Goal: Information Seeking & Learning: Compare options

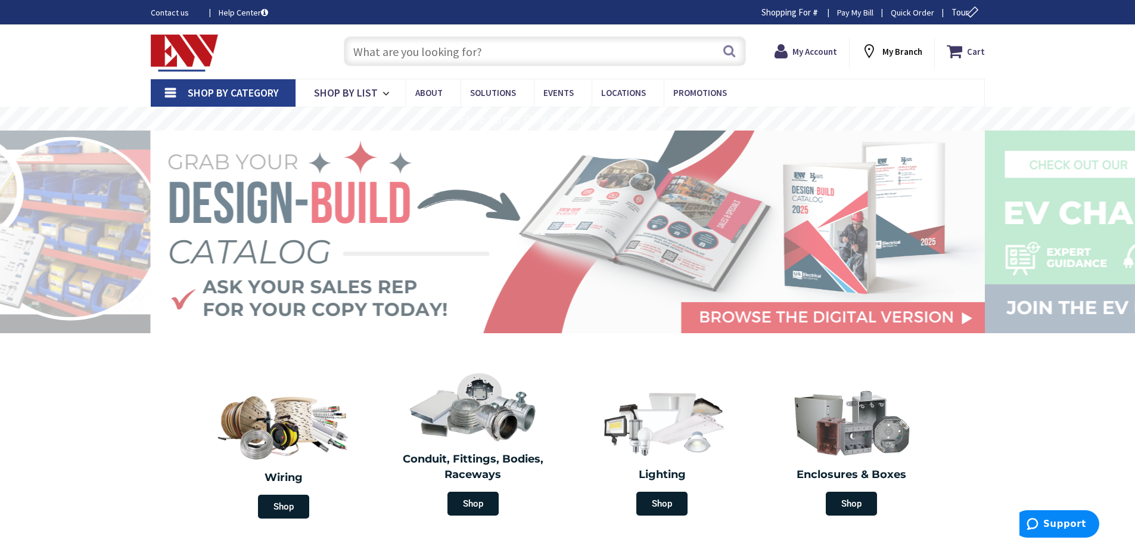
click at [390, 46] on input "text" at bounding box center [545, 51] width 402 height 30
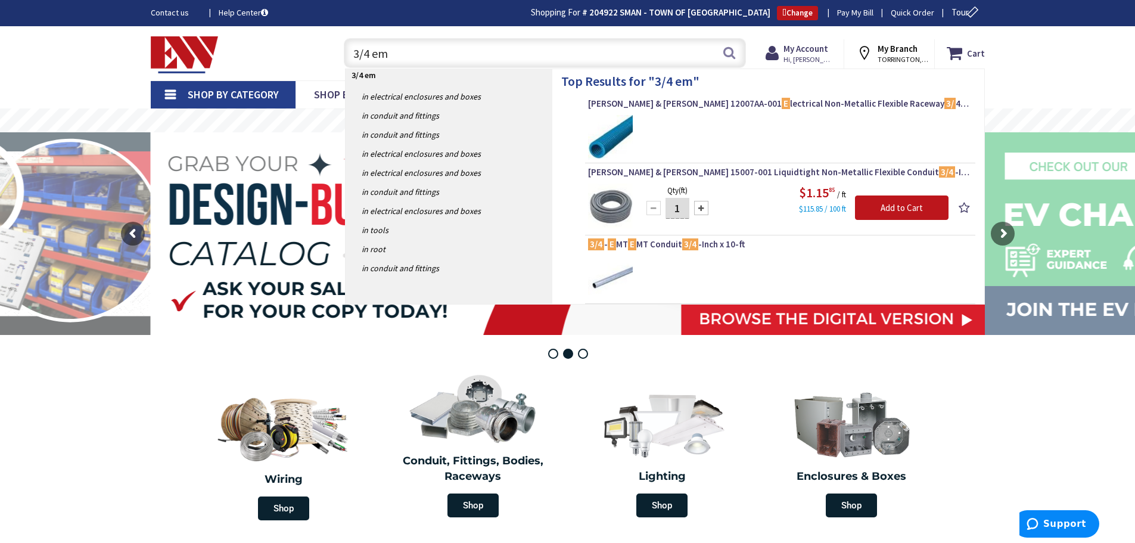
type input "3/4 emt"
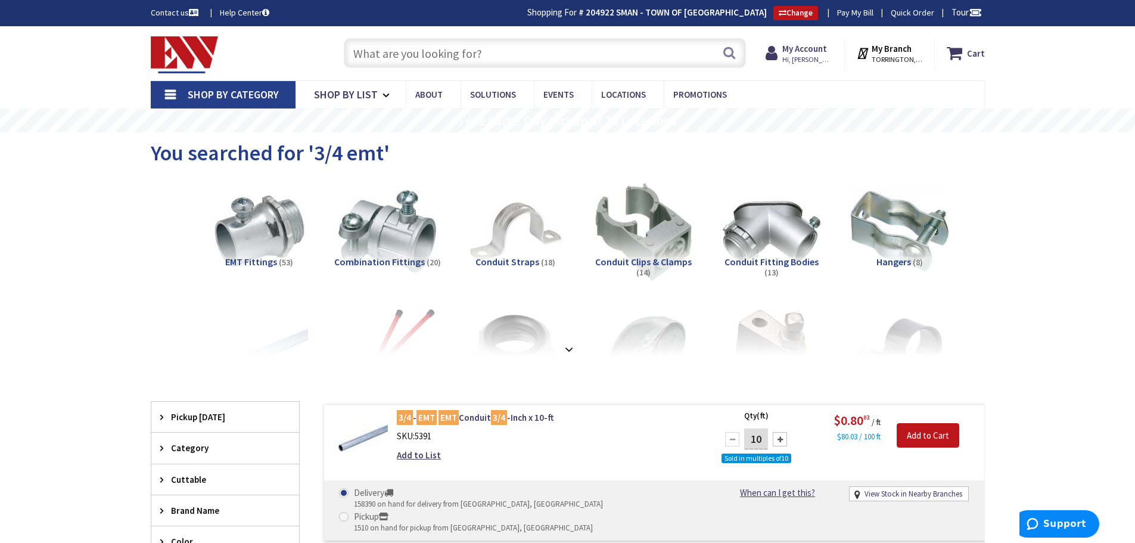
click at [394, 47] on input "text" at bounding box center [545, 53] width 402 height 30
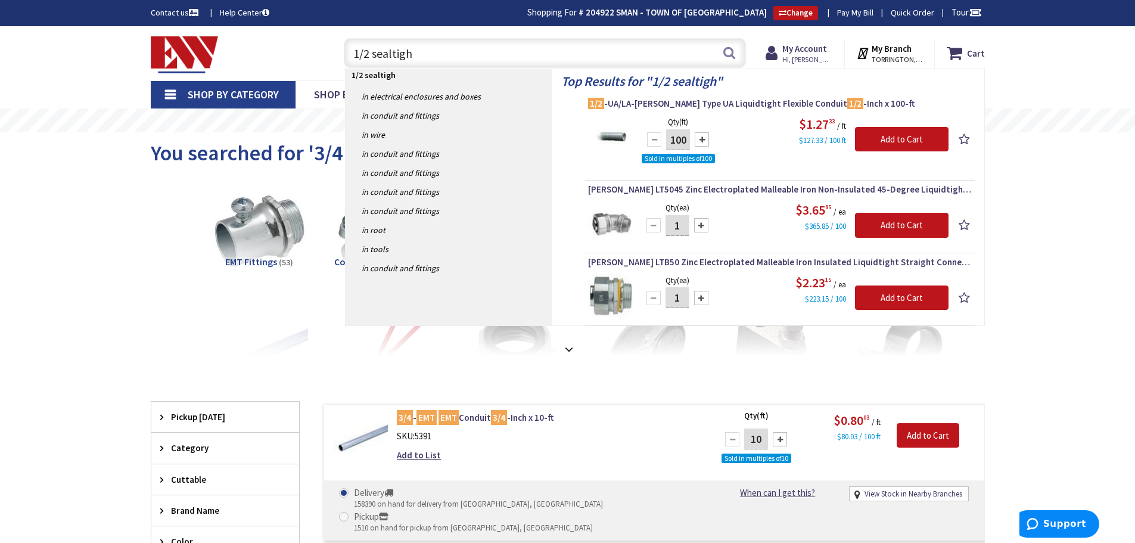
type input "1/2 sealtight"
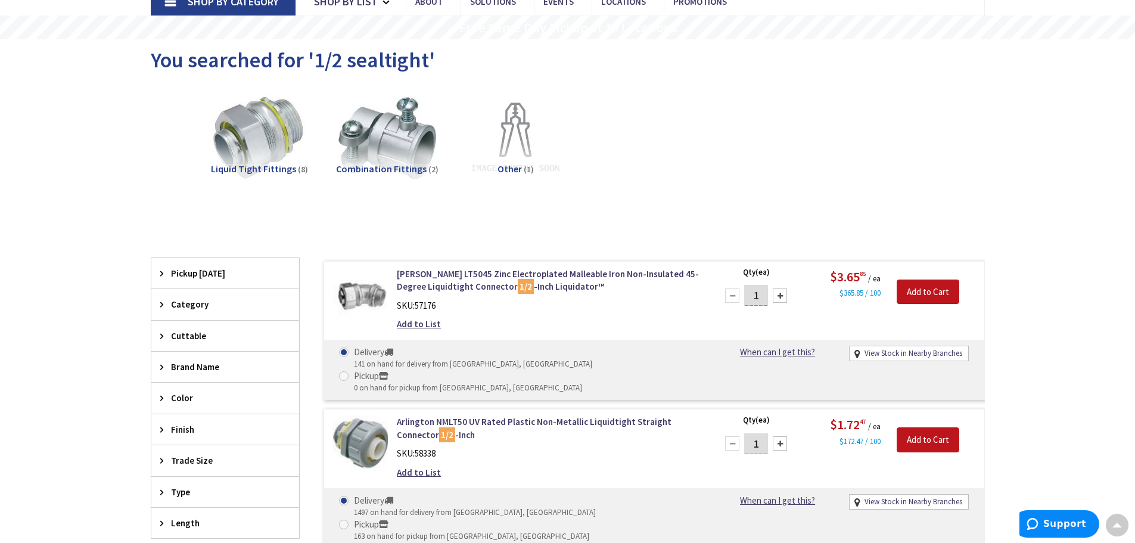
scroll to position [2, 0]
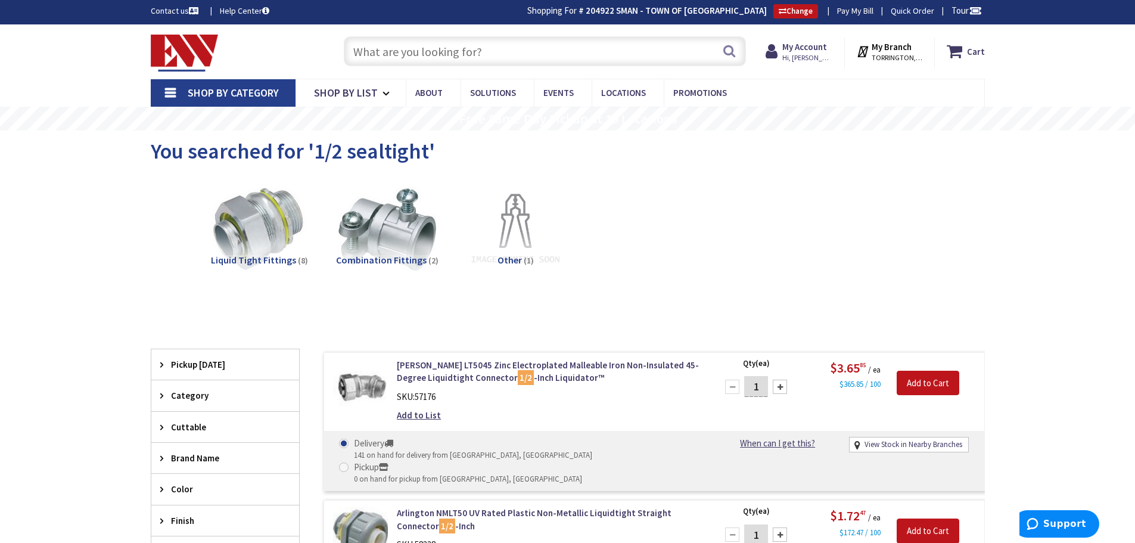
click at [219, 259] on span "Liquid Tight Fittings" at bounding box center [253, 260] width 85 height 12
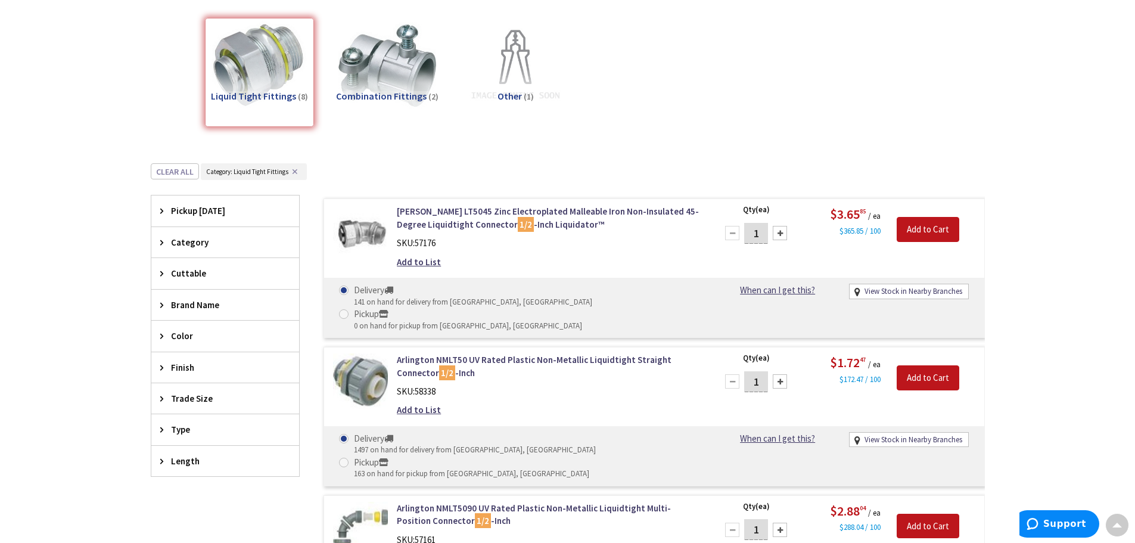
scroll to position [0, 0]
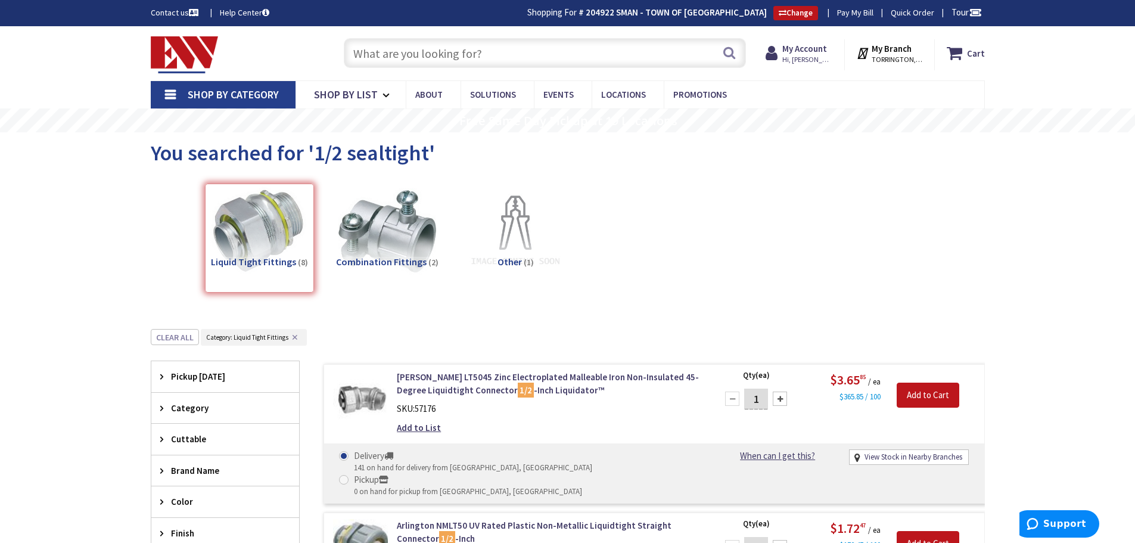
click at [378, 46] on input "text" at bounding box center [545, 53] width 402 height 30
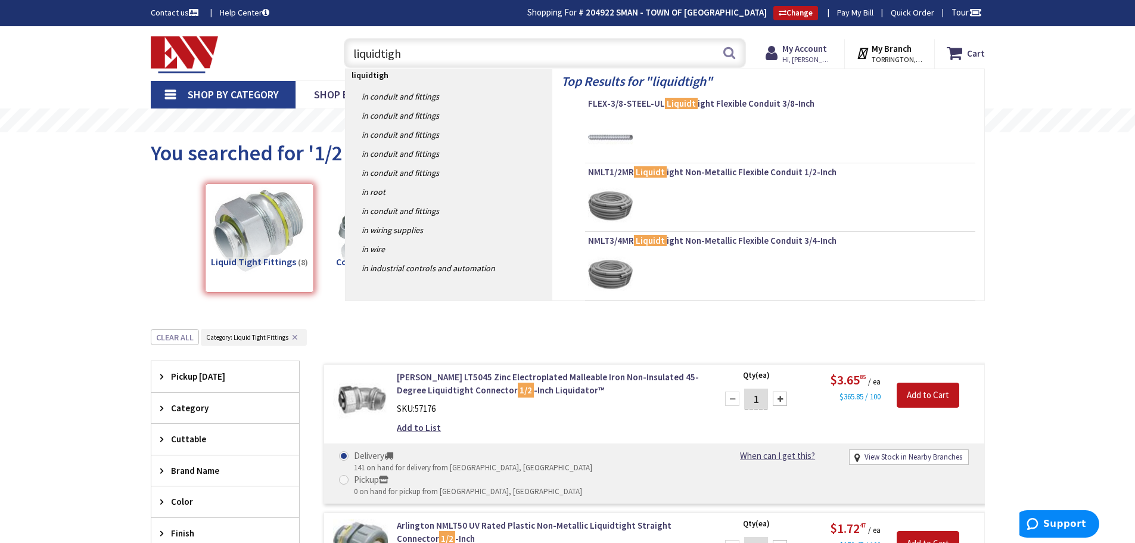
type input "liquidtight"
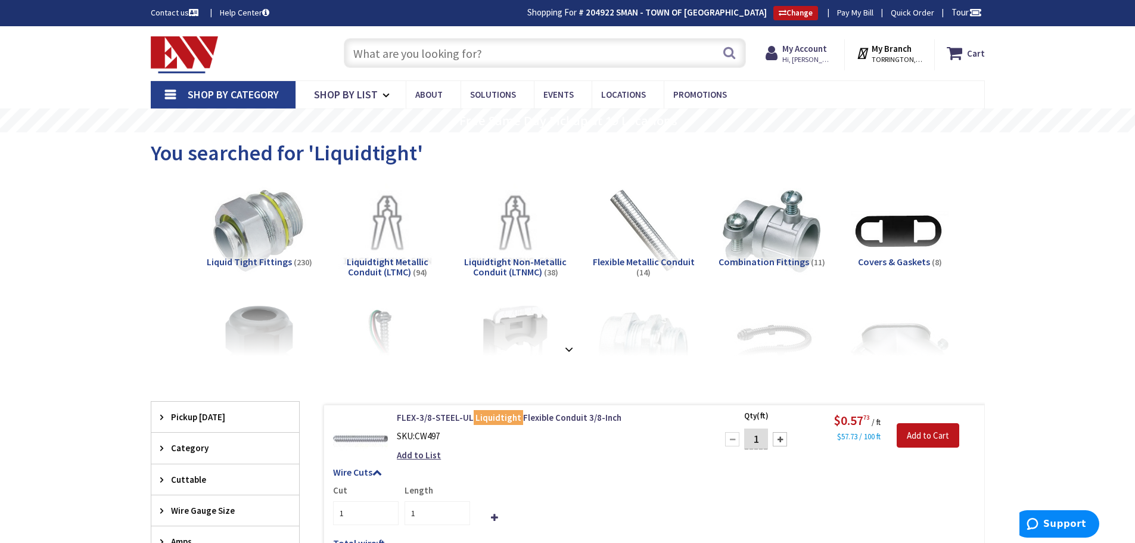
click at [372, 51] on input "text" at bounding box center [545, 53] width 402 height 30
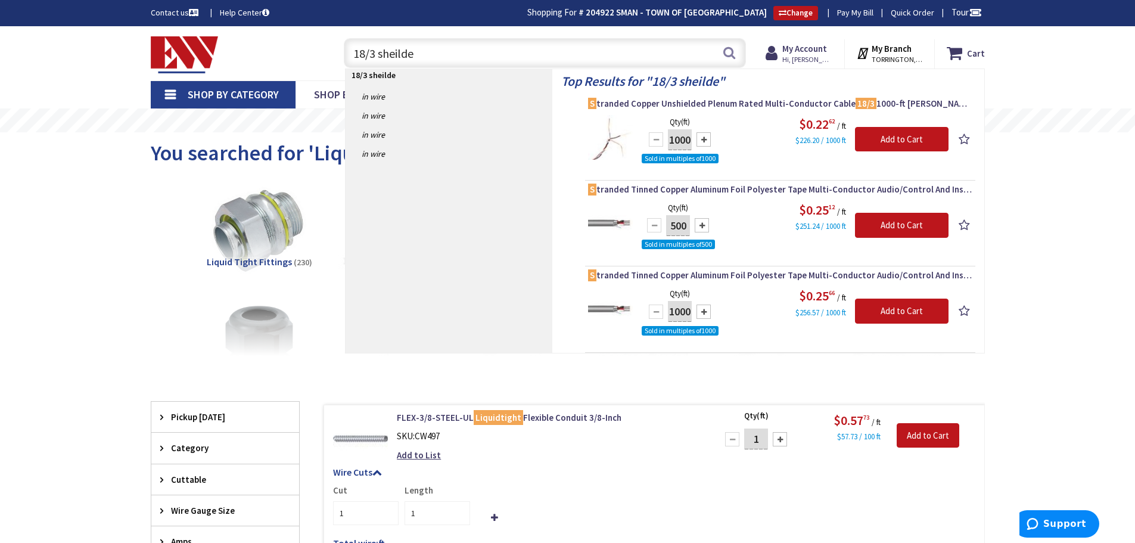
type input "18/3 sheilded"
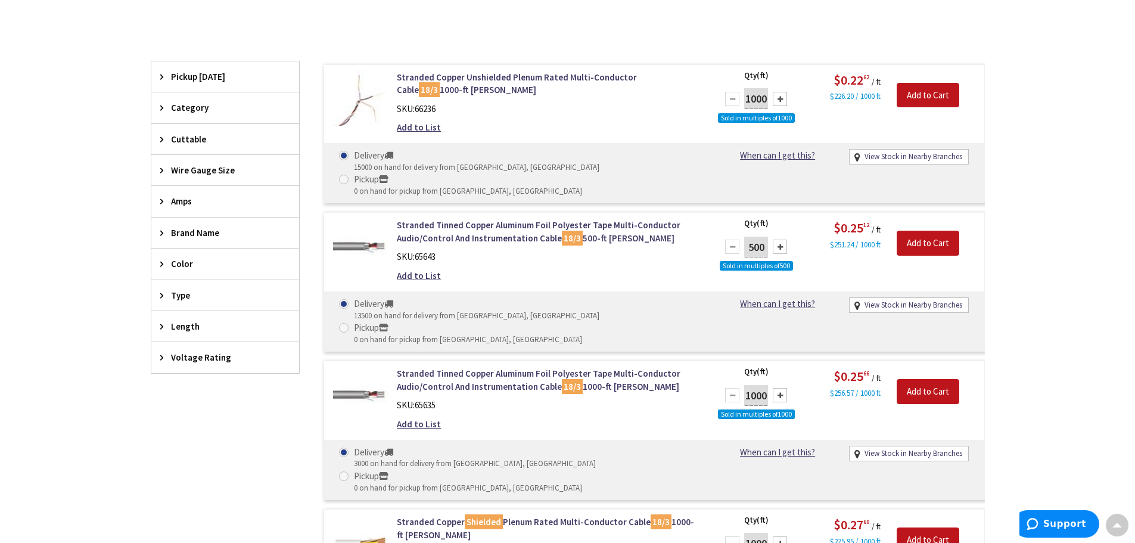
scroll to position [240, 0]
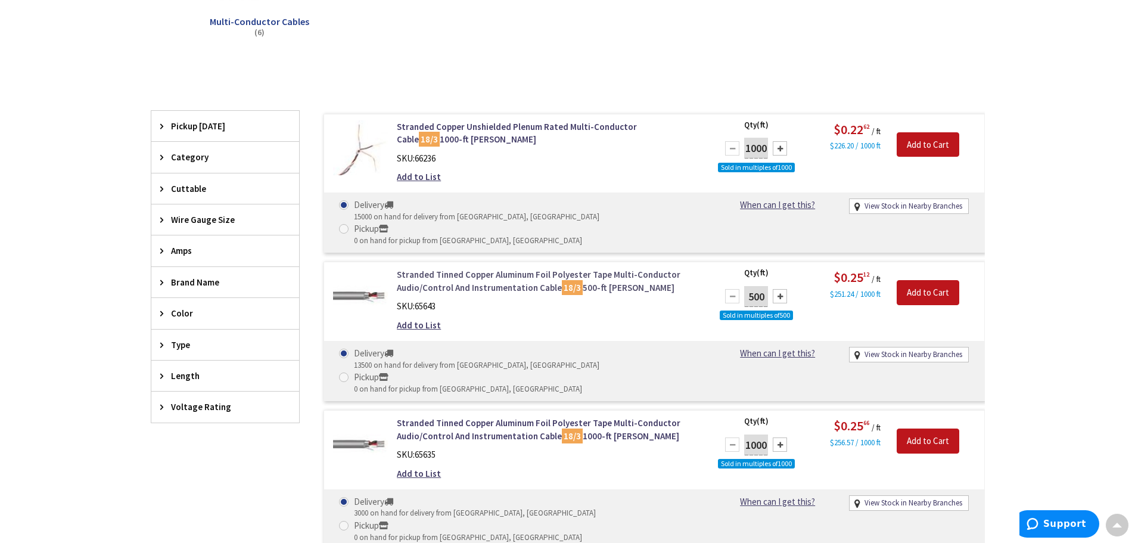
click at [525, 268] on link "Stranded Tinned Copper Aluminum Foil Polyester Tape Multi-Conductor Audio/Contr…" at bounding box center [548, 281] width 303 height 26
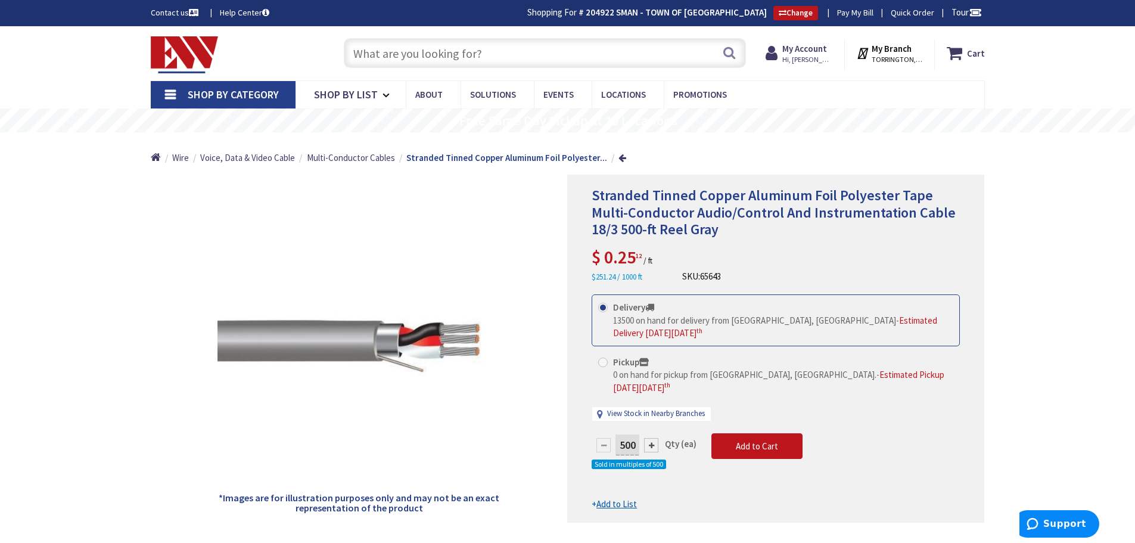
click at [398, 49] on input "text" at bounding box center [545, 53] width 402 height 30
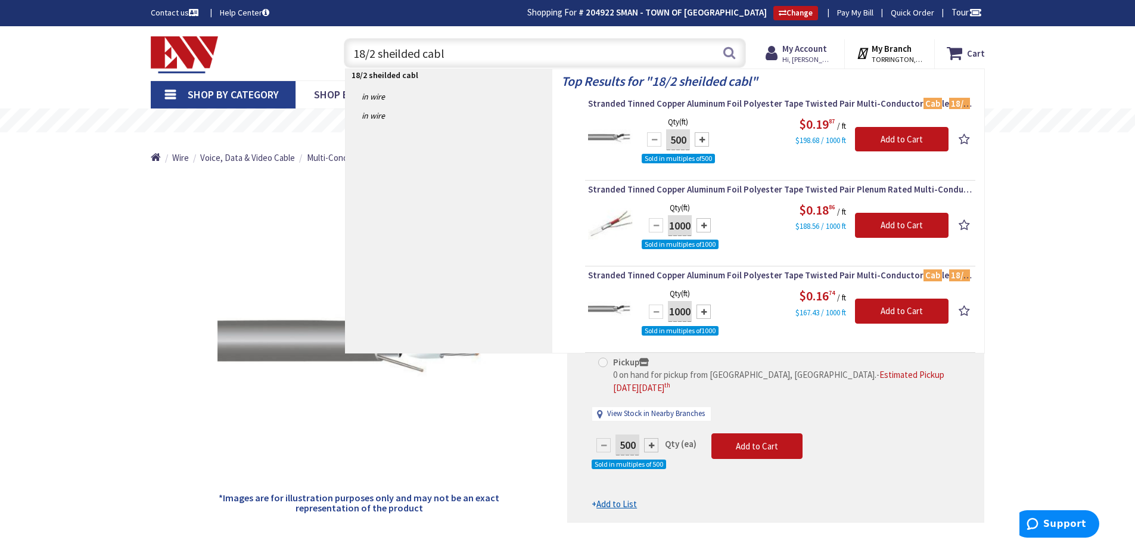
type input "18/2 sheilded cable"
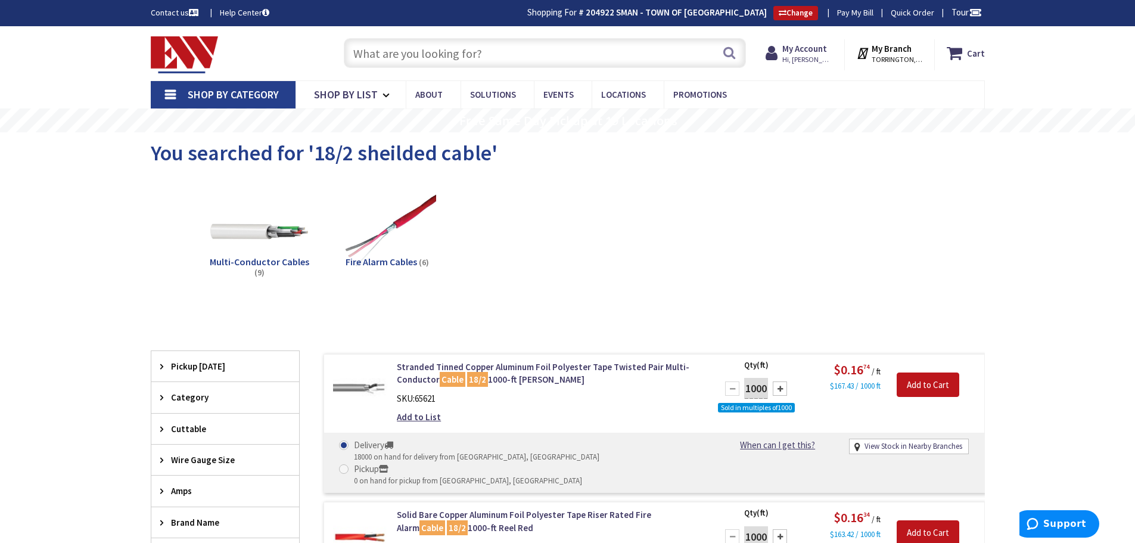
click at [386, 57] on input "text" at bounding box center [545, 53] width 402 height 30
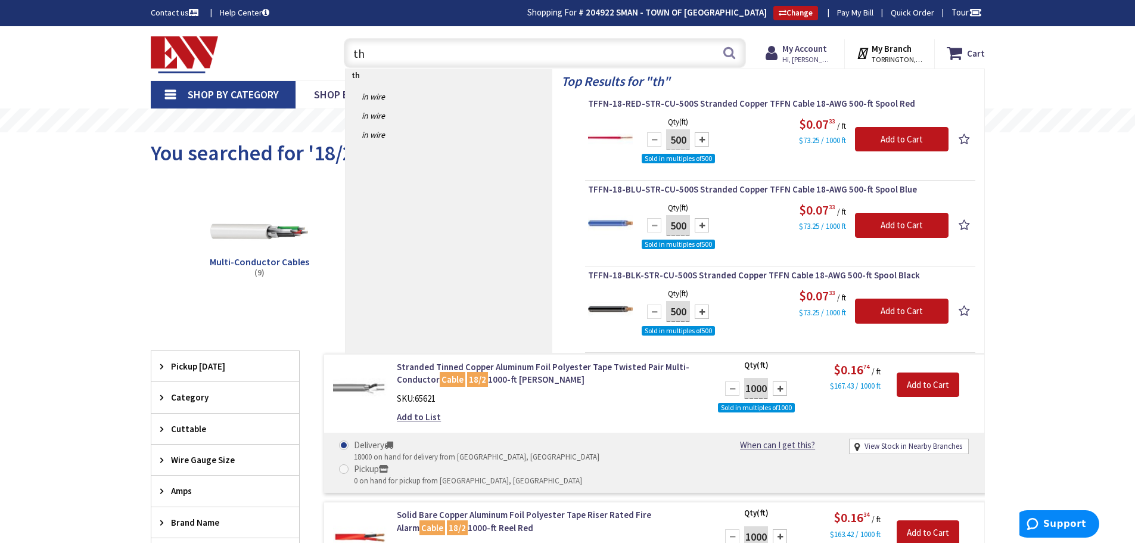
type input "t"
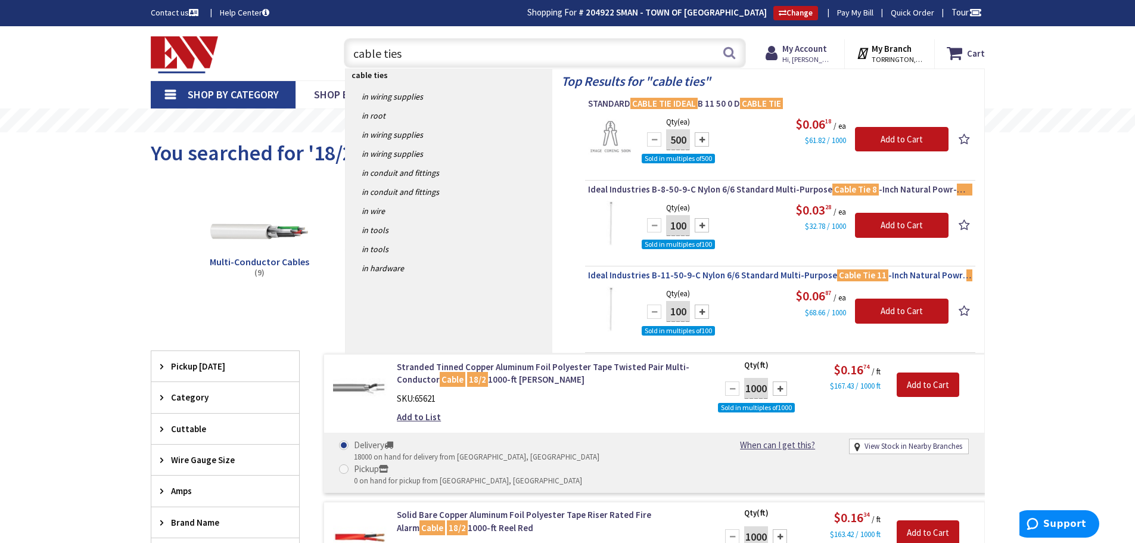
type input "cable ties"
click at [683, 278] on span "Ideal Industries B-11-50-9-C Nylon 6/6 Standard Multi-Purpose Cable Tie 11 -Inc…" at bounding box center [780, 275] width 384 height 12
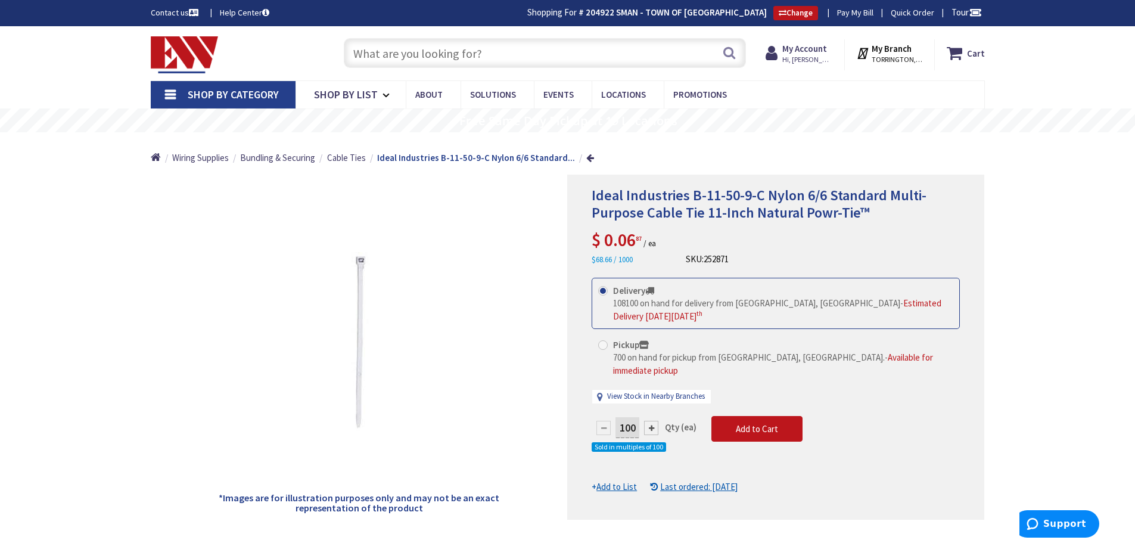
click at [376, 45] on input "text" at bounding box center [545, 53] width 402 height 30
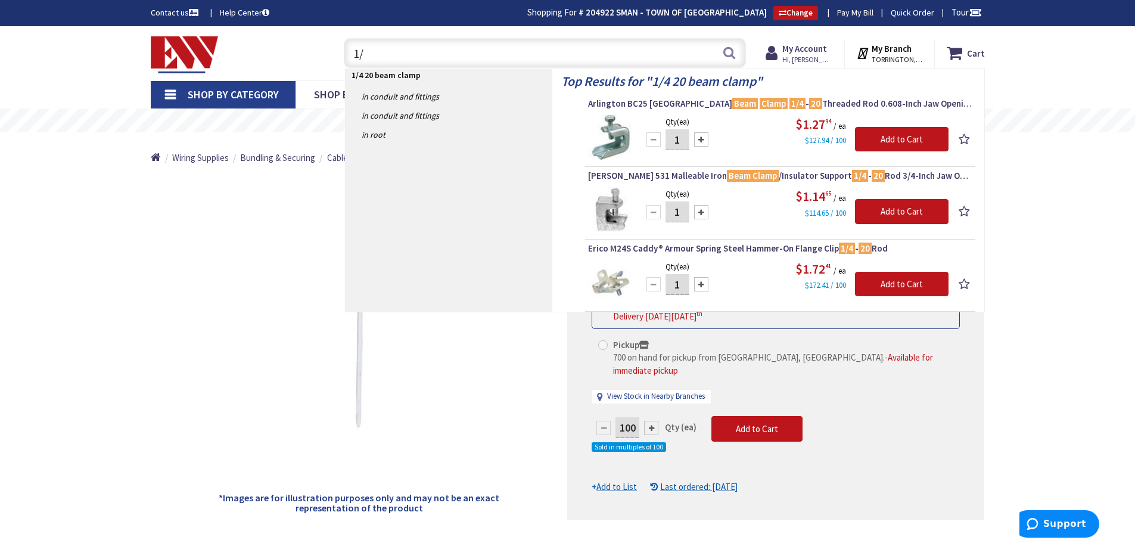
type input "1"
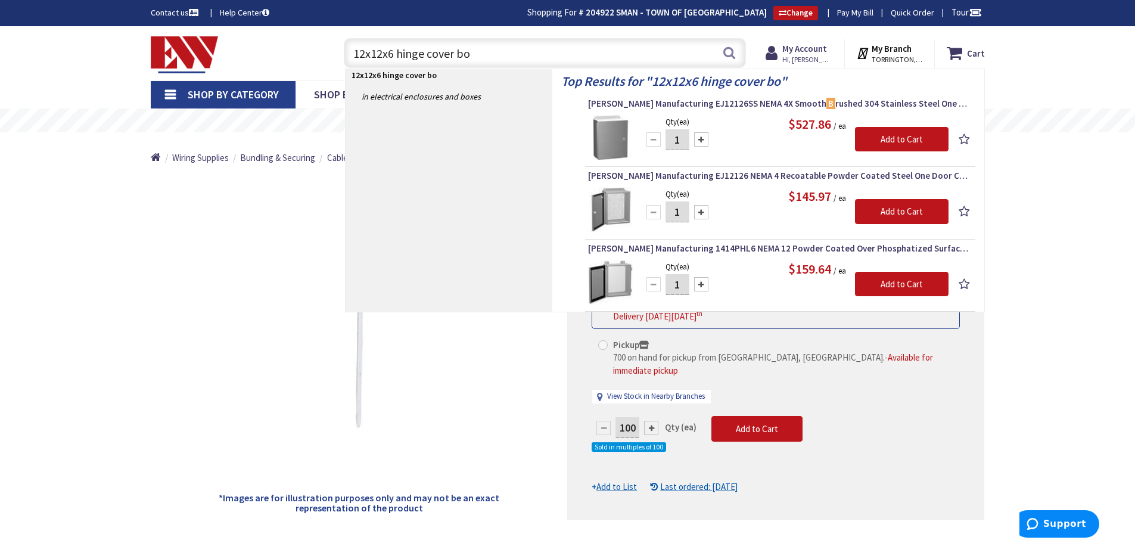
type input "12x12x6 hinge cover box"
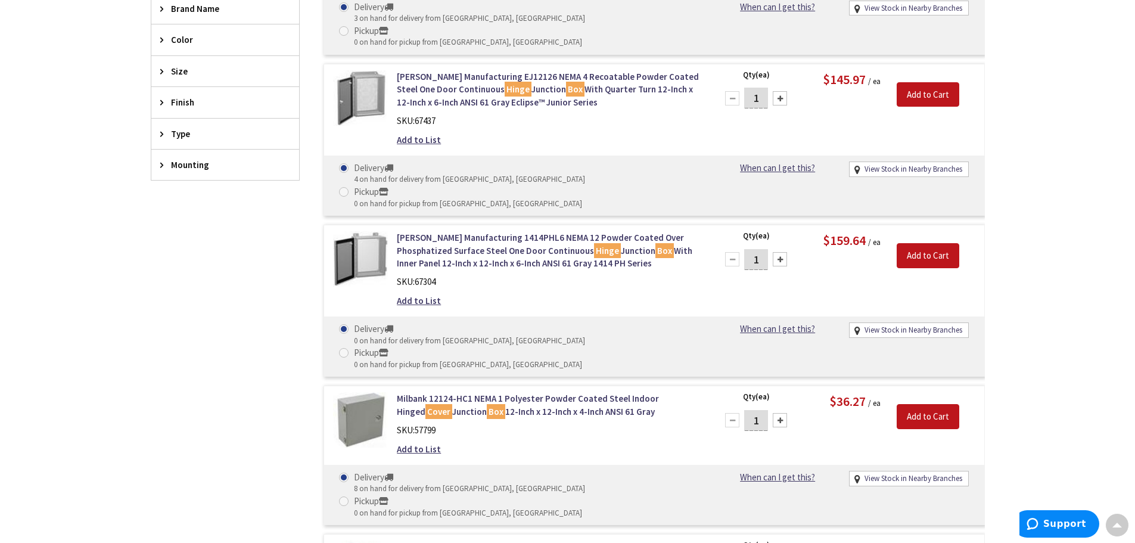
scroll to position [478, 0]
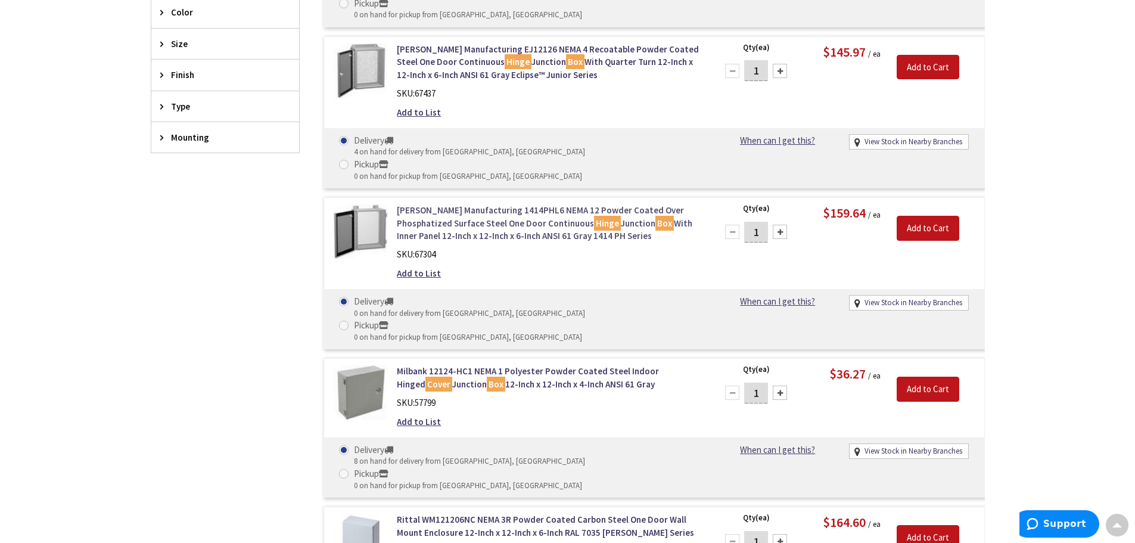
click at [541, 204] on link "Hammond Manufacturing 1414PHL6 NEMA 12 Powder Coated Over Phosphatized Surface …" at bounding box center [548, 223] width 303 height 38
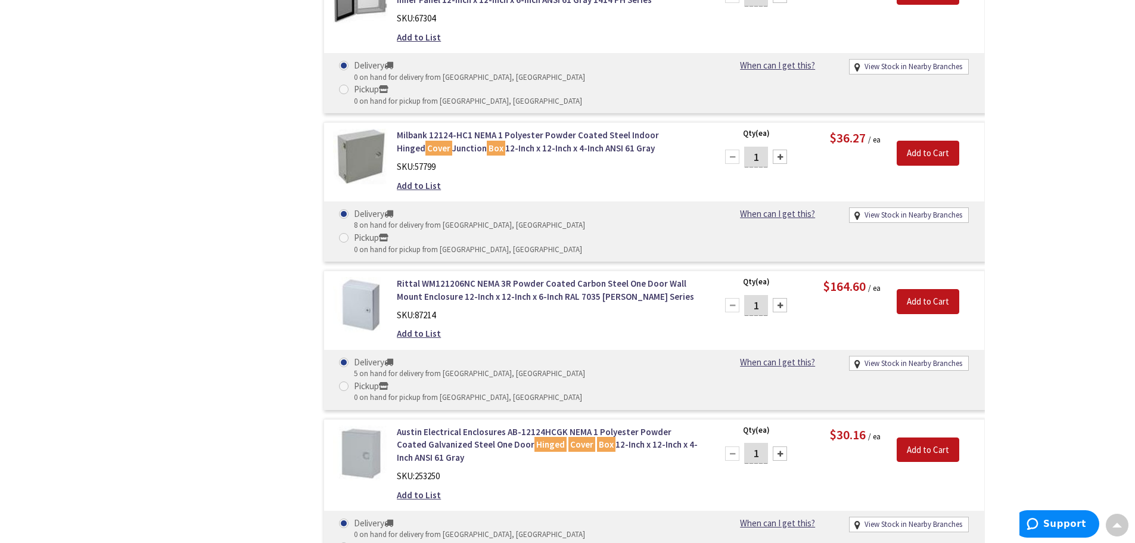
scroll to position [716, 0]
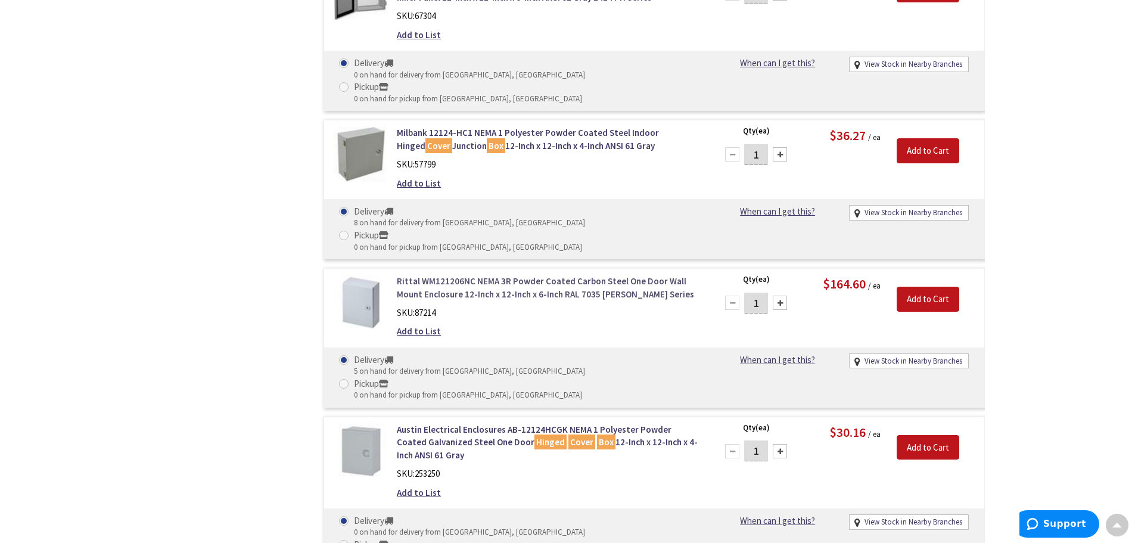
click at [443, 275] on link "Rittal WM121206NC NEMA 3R Powder Coated Carbon Steel One Door Wall Mount Enclos…" at bounding box center [548, 288] width 303 height 26
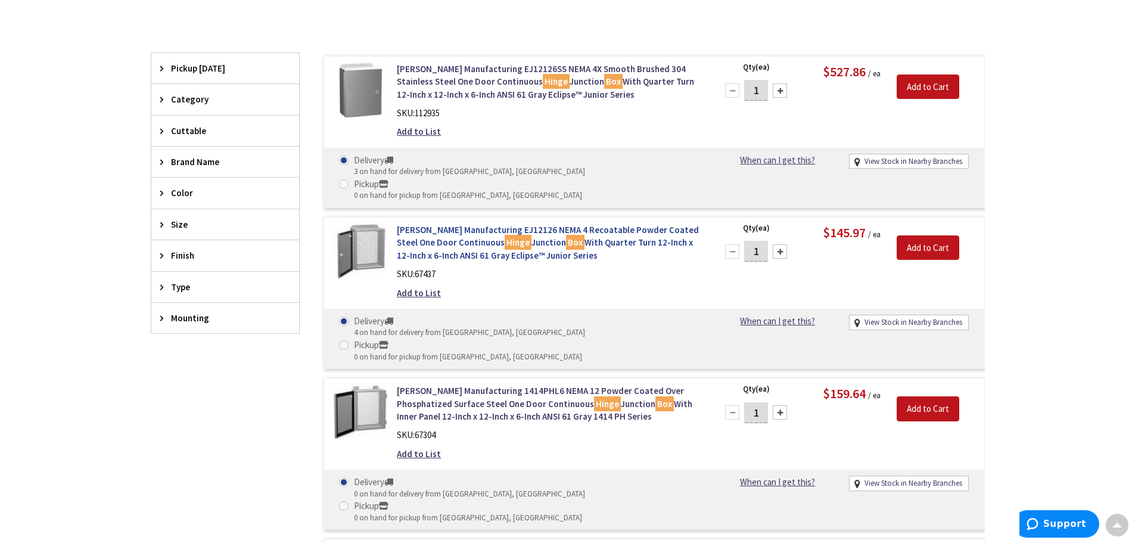
scroll to position [300, 0]
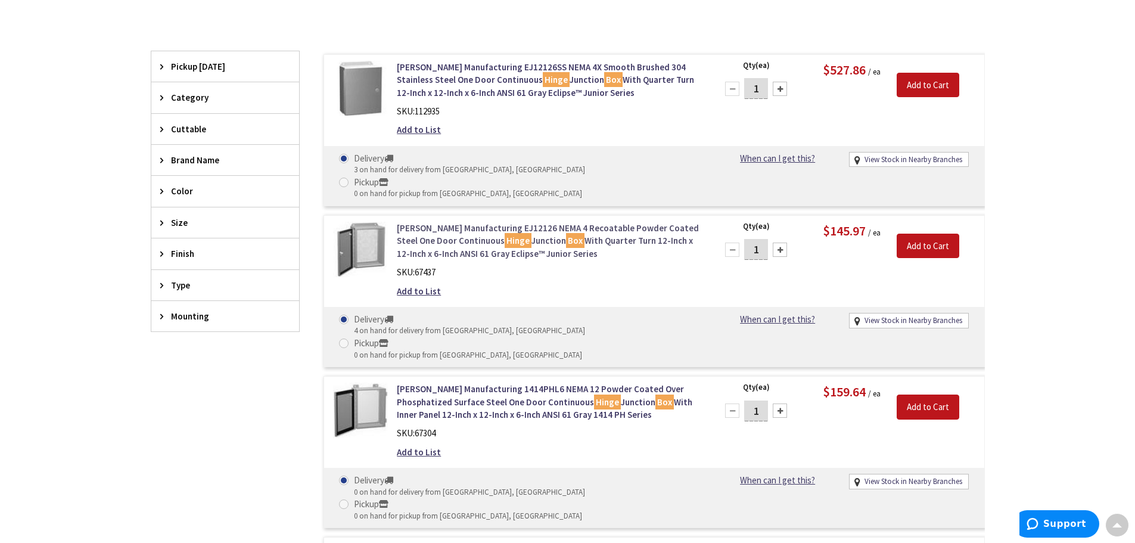
click at [407, 222] on link "[PERSON_NAME] Manufacturing EJ12126 NEMA 4 Recoatable Powder Coated Steel One D…" at bounding box center [548, 241] width 303 height 38
